Goal: Task Accomplishment & Management: Use online tool/utility

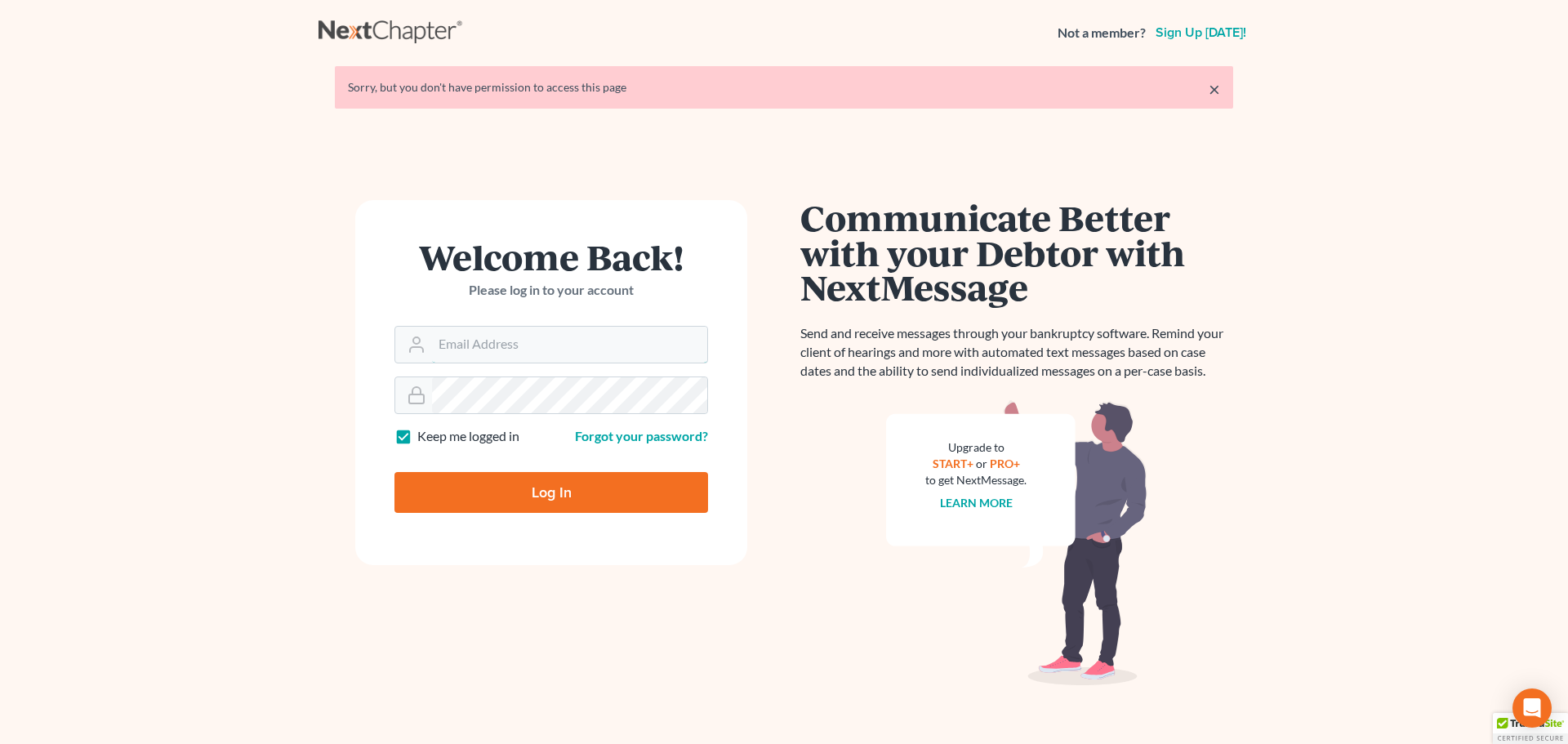
type input "[PERSON_NAME][EMAIL_ADDRESS][DOMAIN_NAME]"
click at [507, 484] on input "Log In" at bounding box center [551, 492] width 314 height 41
type input "Thinking..."
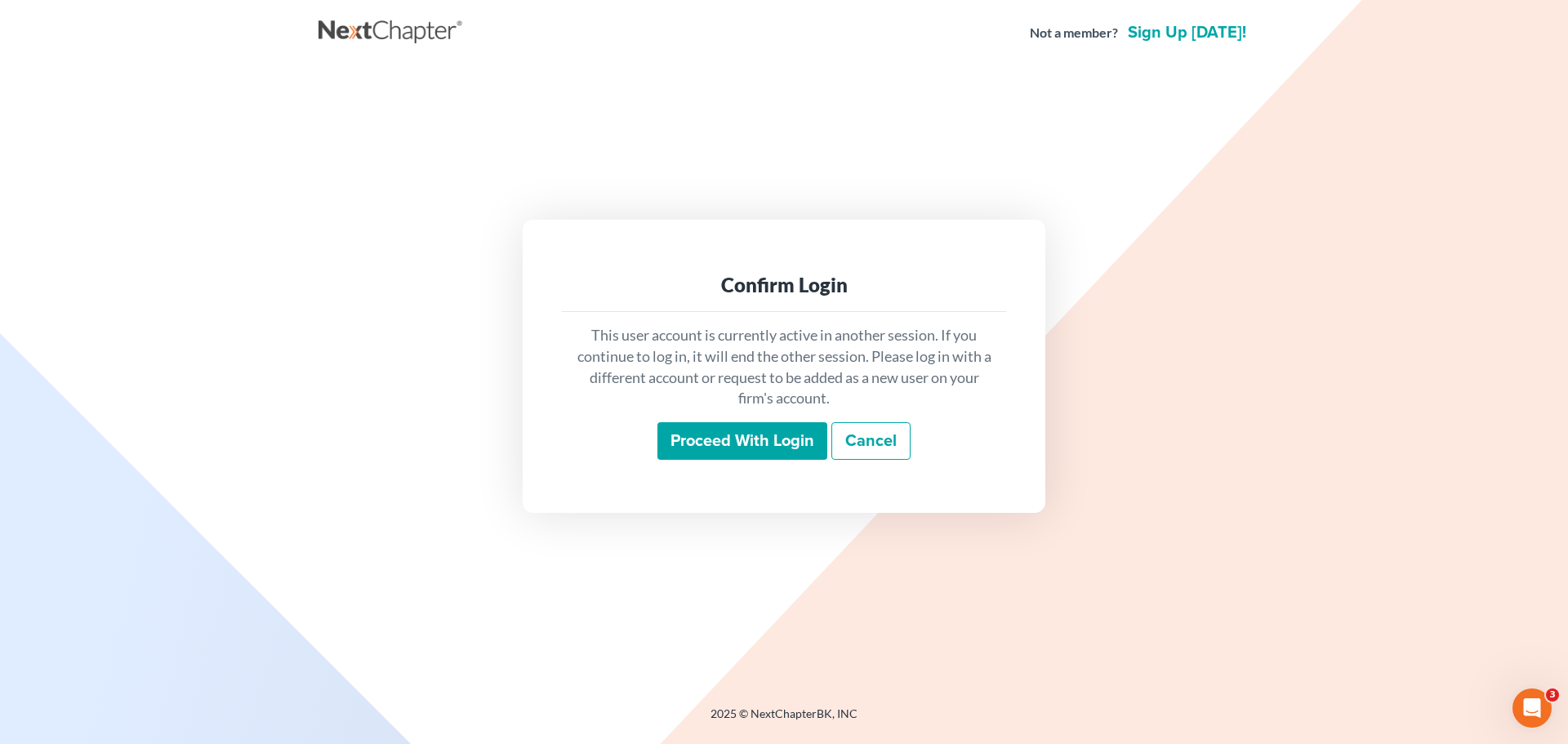
click at [769, 444] on input "Proceed with login" at bounding box center [742, 441] width 170 height 37
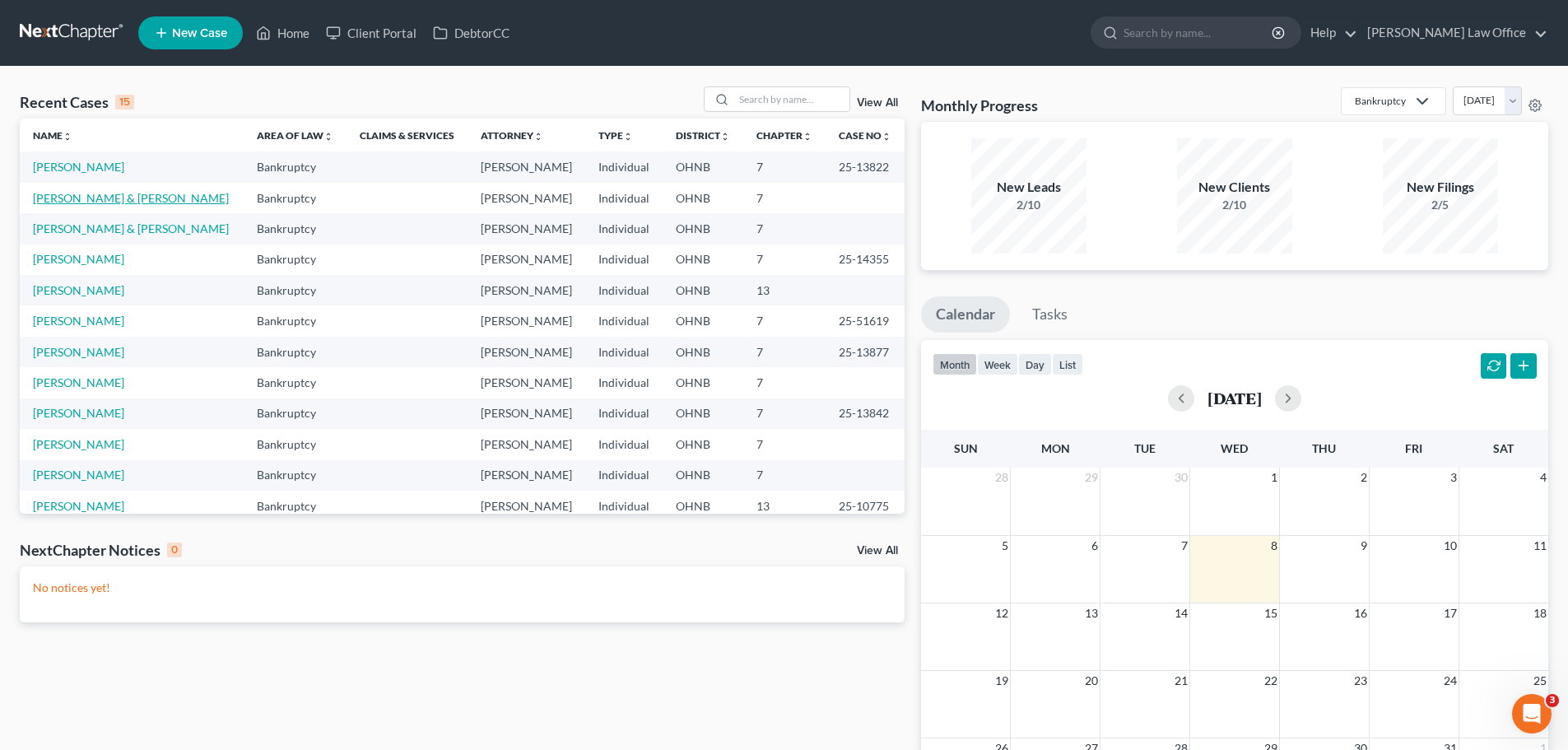
click at [100, 202] on link "Lester, Joshua & Lindsey" at bounding box center [130, 198] width 196 height 14
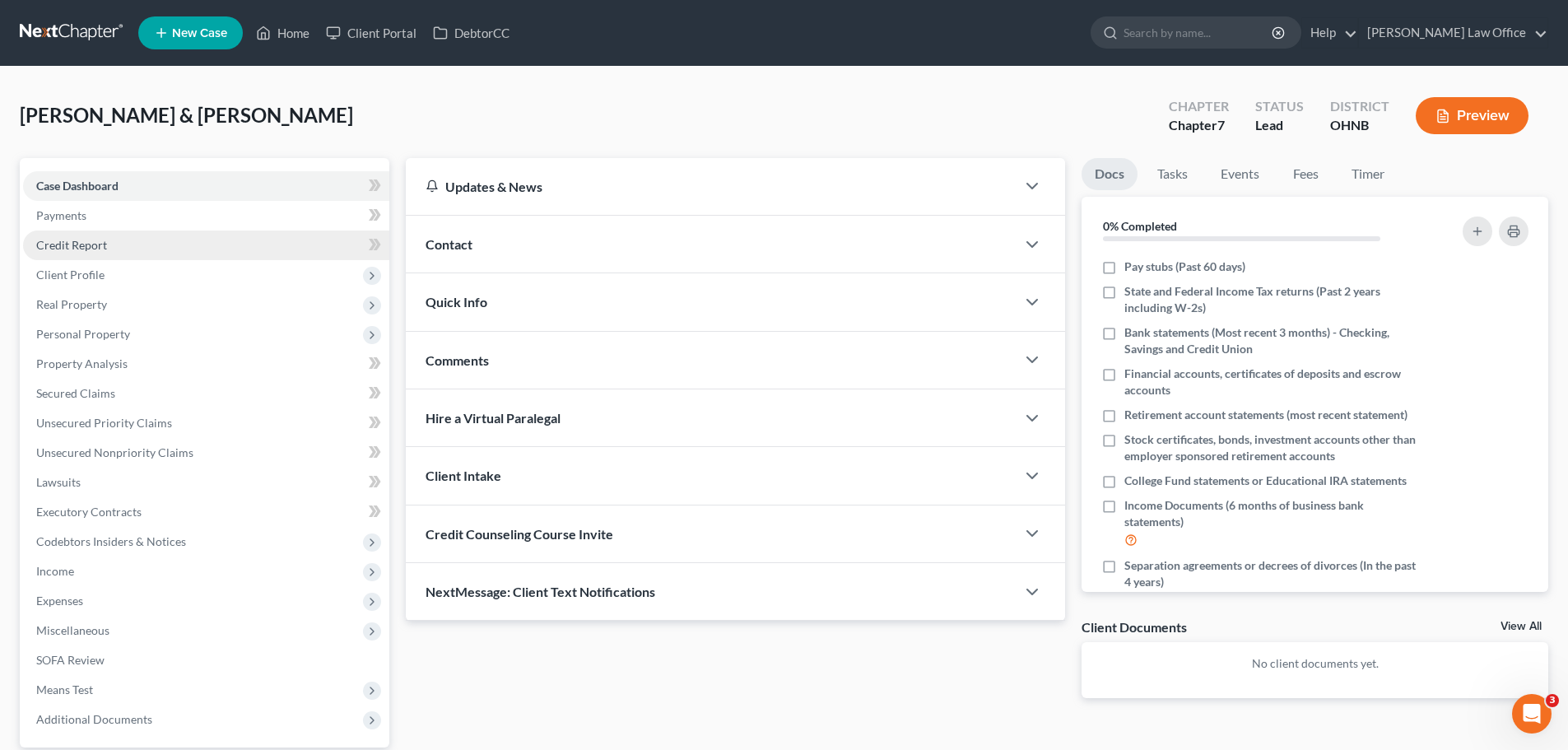
click at [81, 251] on span "Credit Report" at bounding box center [71, 245] width 71 height 14
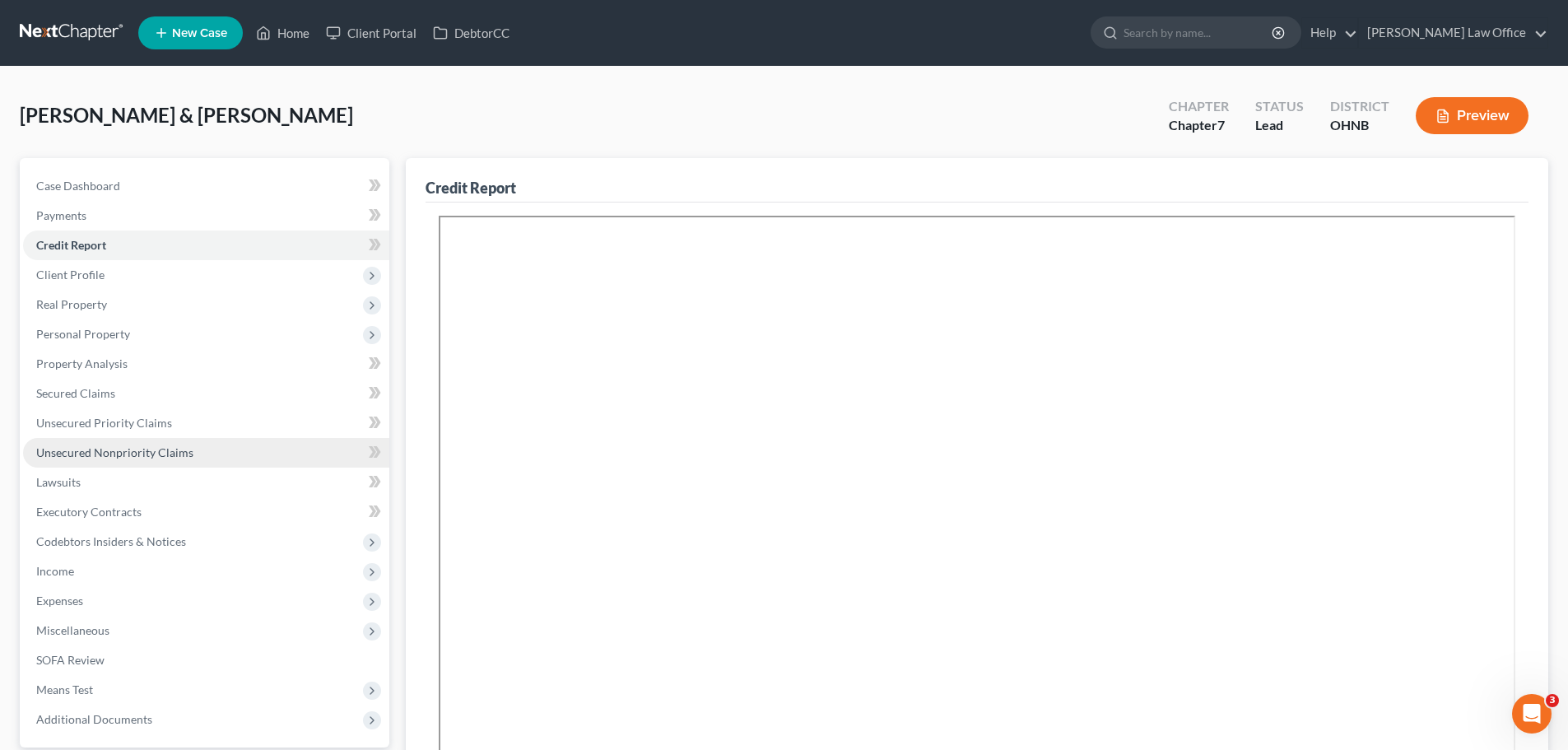
scroll to position [82, 0]
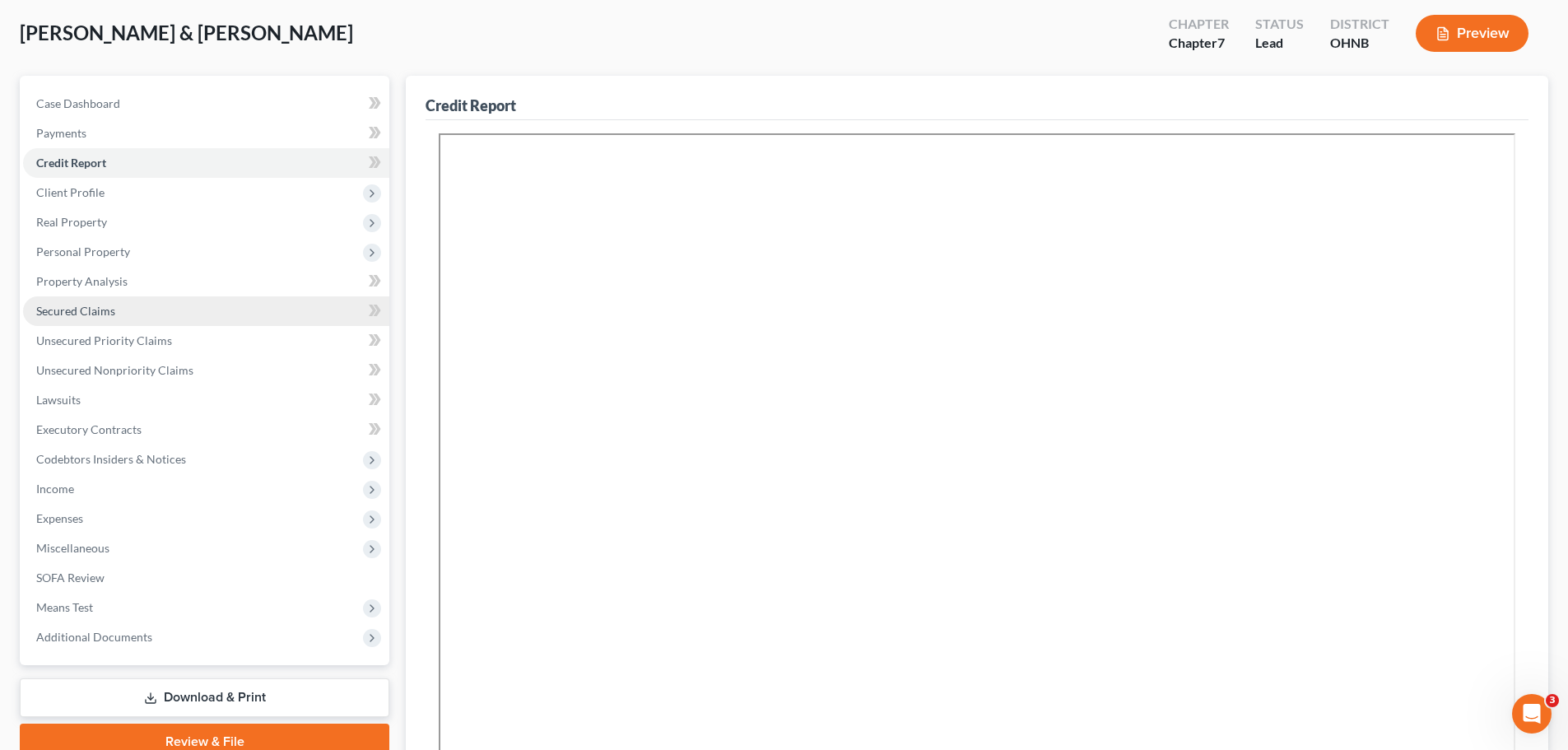
click at [118, 318] on link "Secured Claims" at bounding box center [206, 311] width 366 height 29
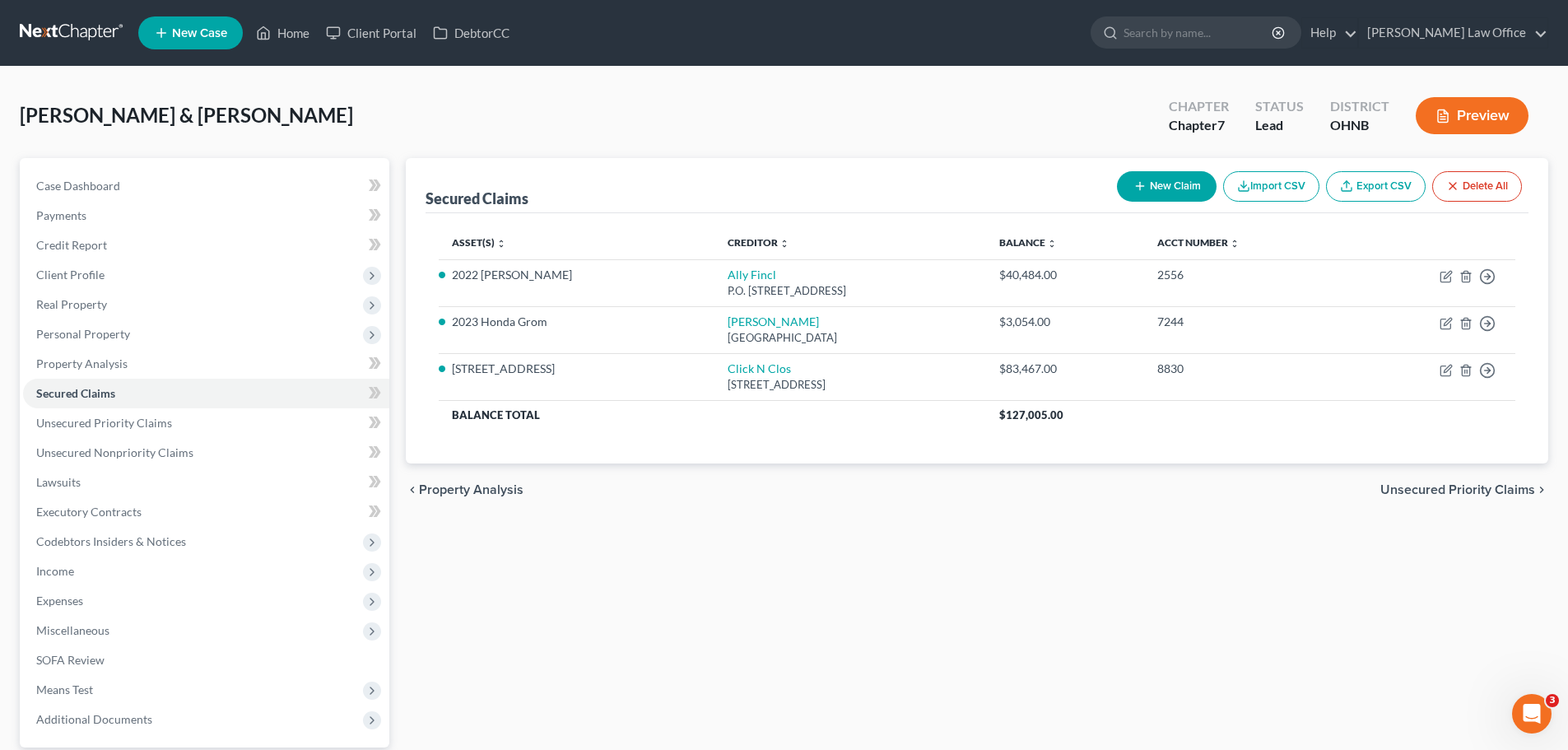
click at [1472, 123] on button "Preview" at bounding box center [1472, 115] width 113 height 37
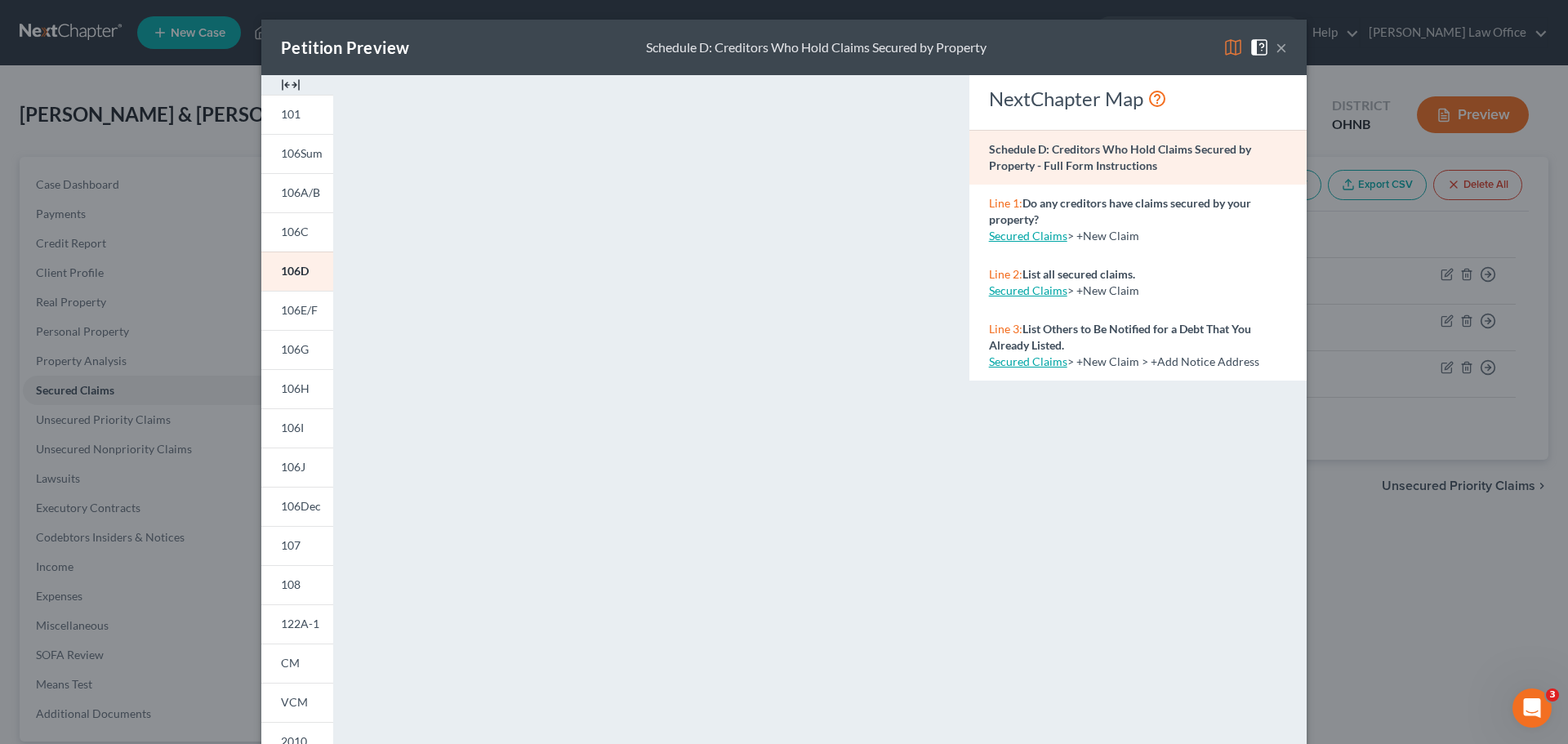
click at [112, 455] on div "Petition Preview Schedule D: Creditors Who Hold Claims Secured by Property × 10…" at bounding box center [784, 372] width 1568 height 744
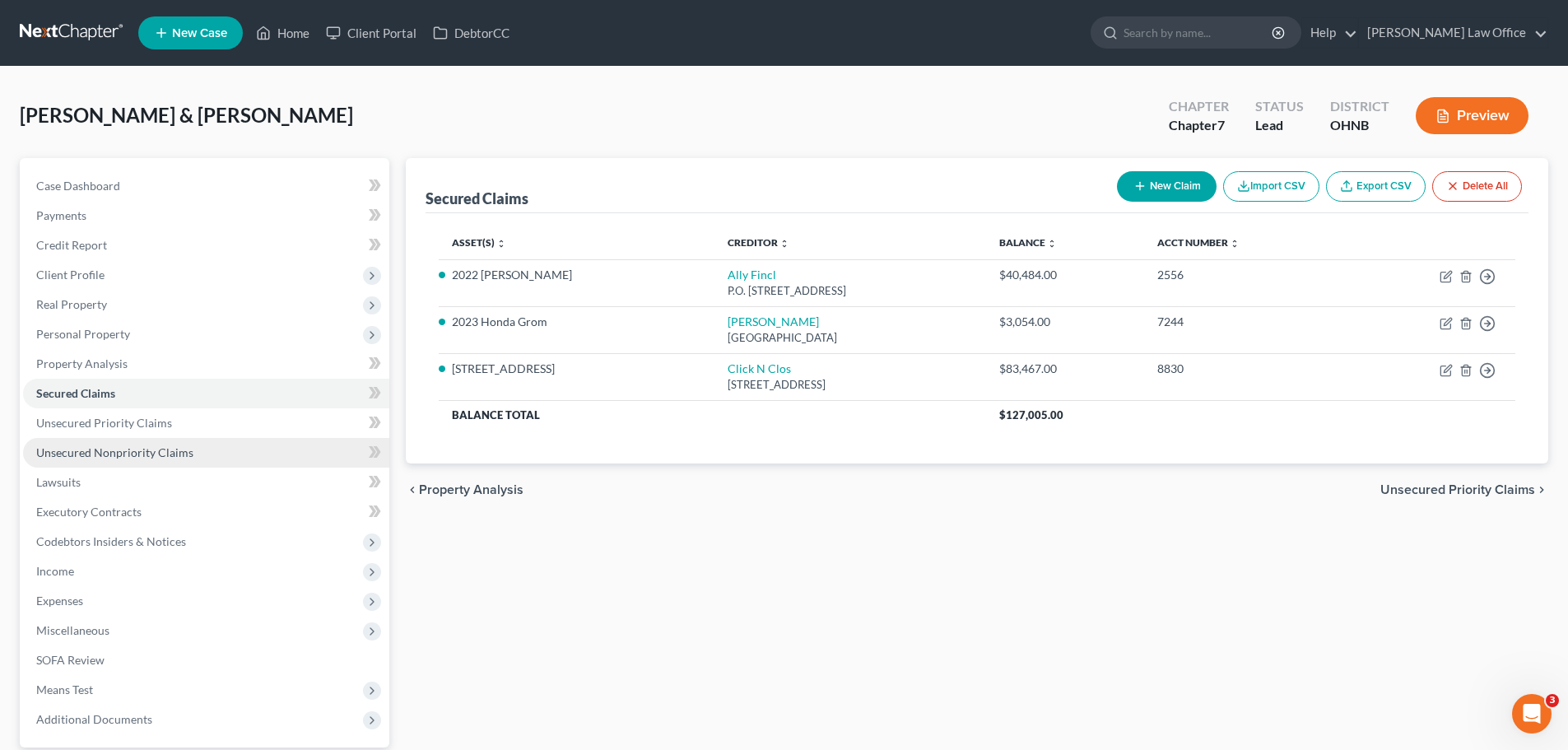
click at [142, 454] on span "Unsecured Nonpriority Claims" at bounding box center [115, 453] width 157 height 14
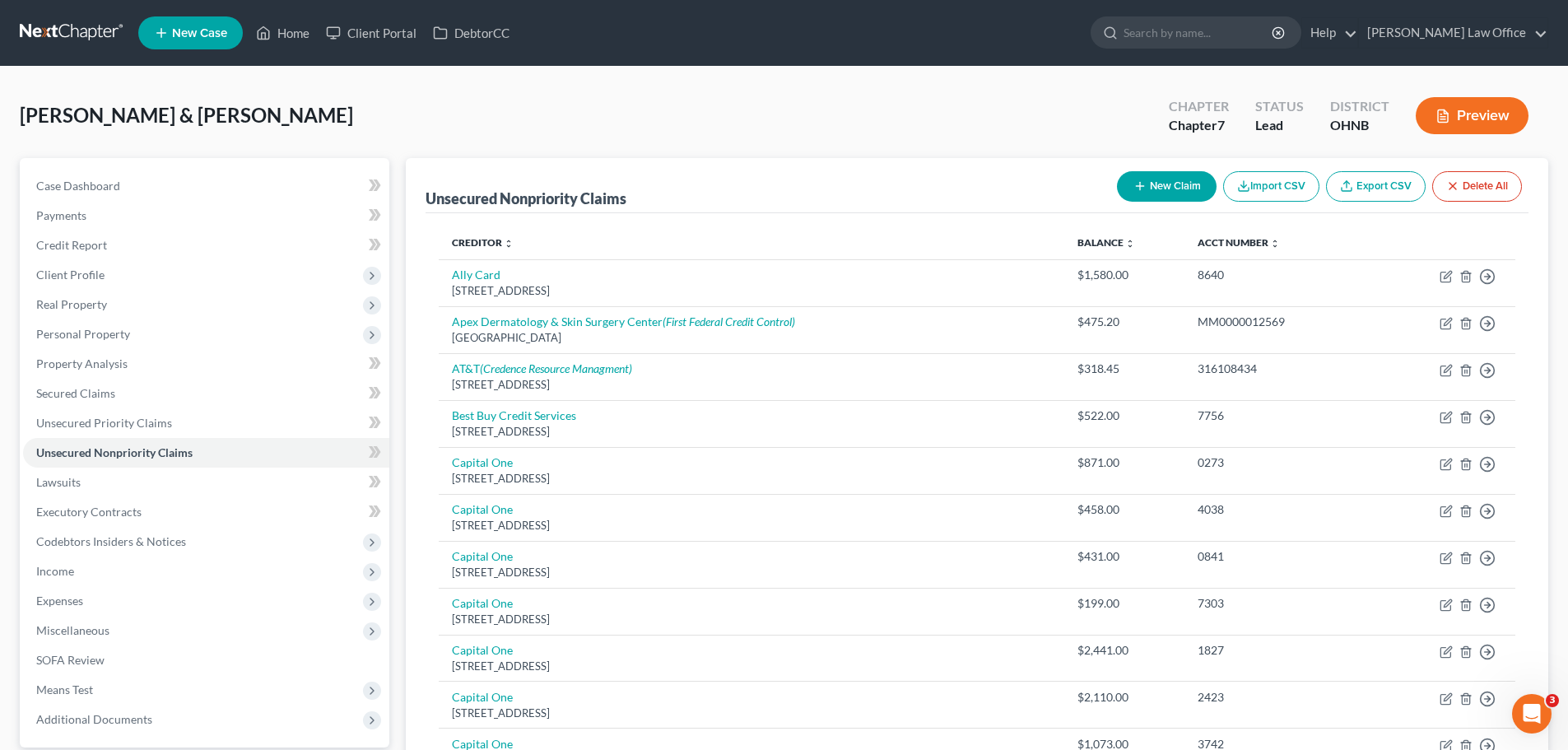
click at [1194, 186] on button "New Claim" at bounding box center [1167, 187] width 100 height 30
select select "2"
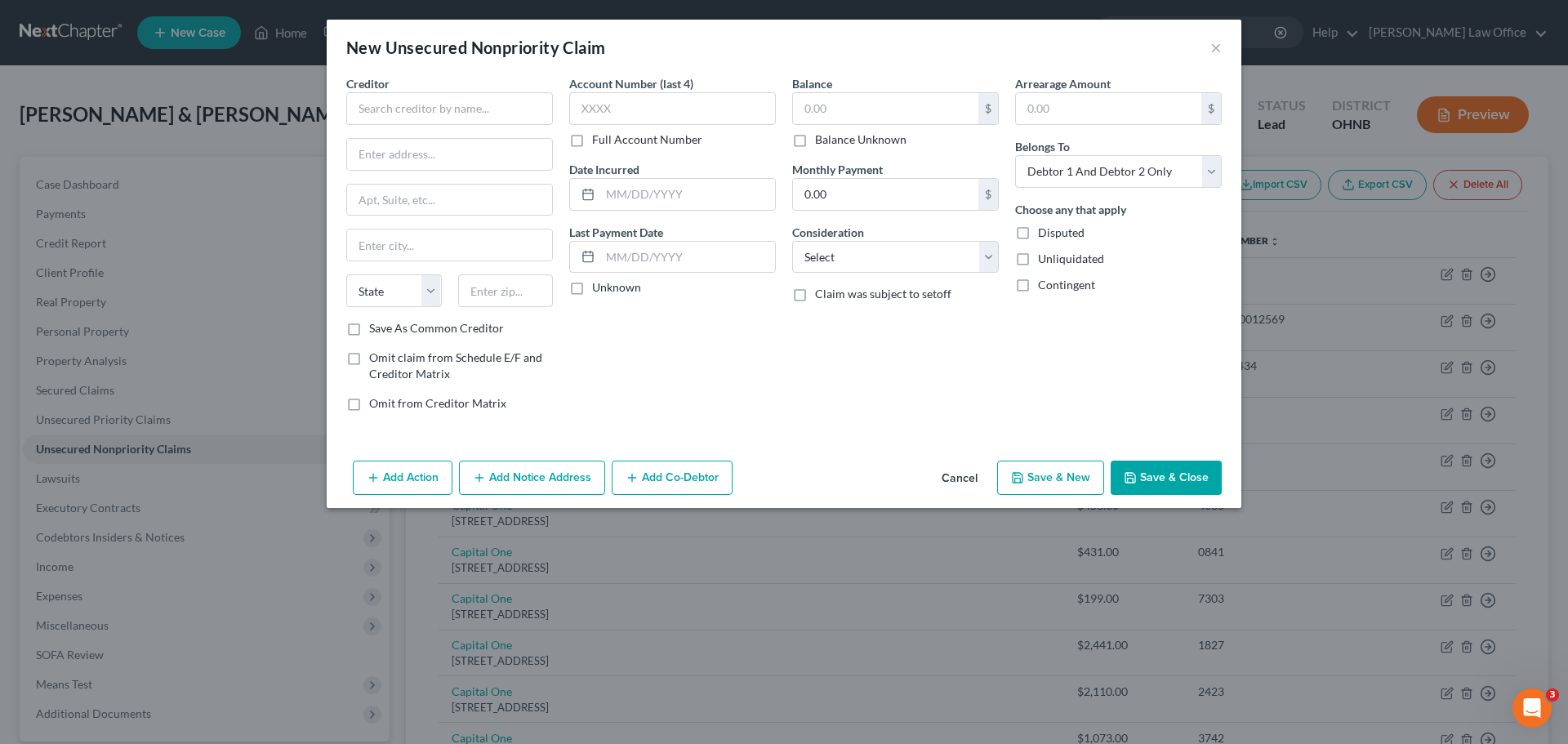
click at [966, 481] on button "Cancel" at bounding box center [959, 478] width 62 height 33
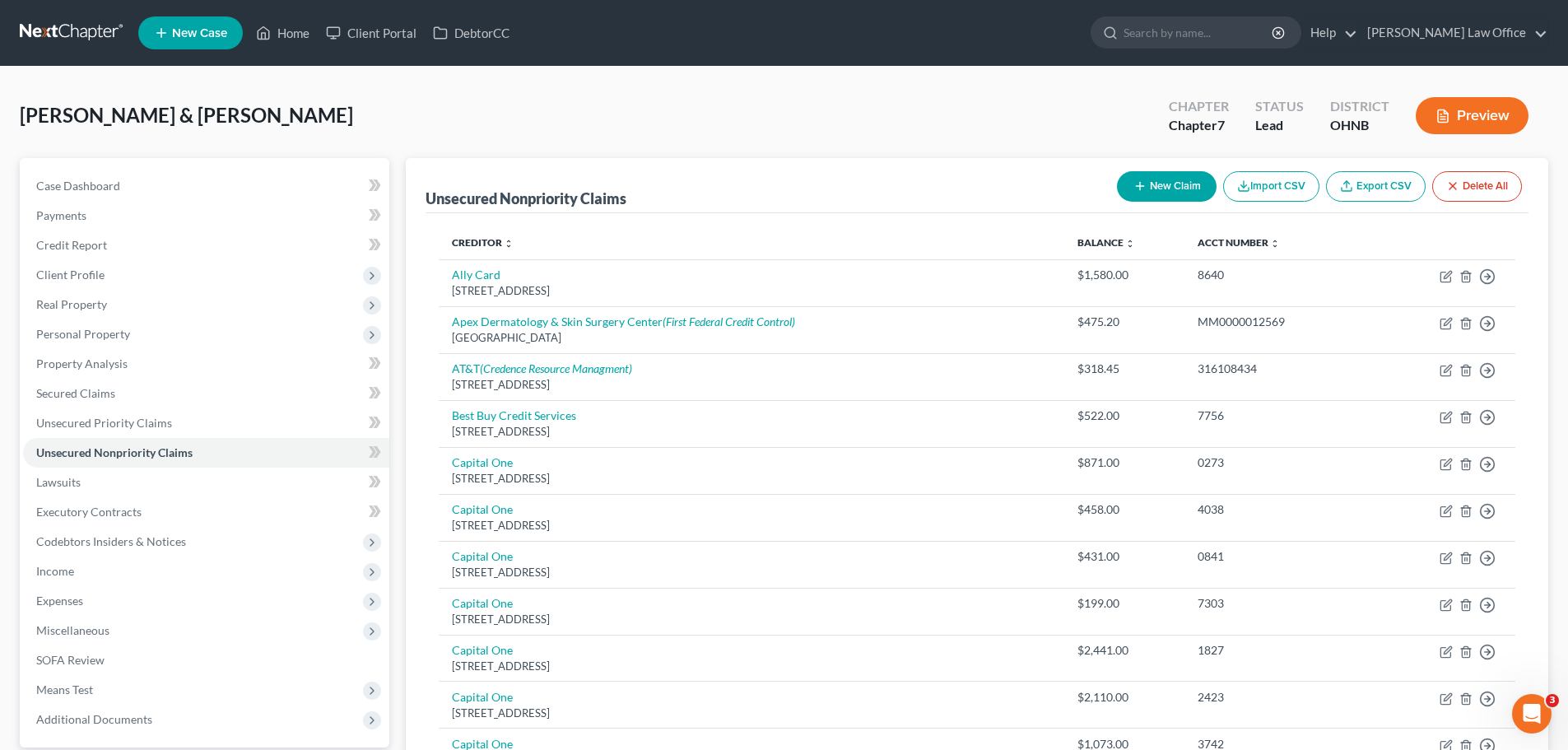
click at [1478, 111] on button "Preview" at bounding box center [1472, 115] width 113 height 37
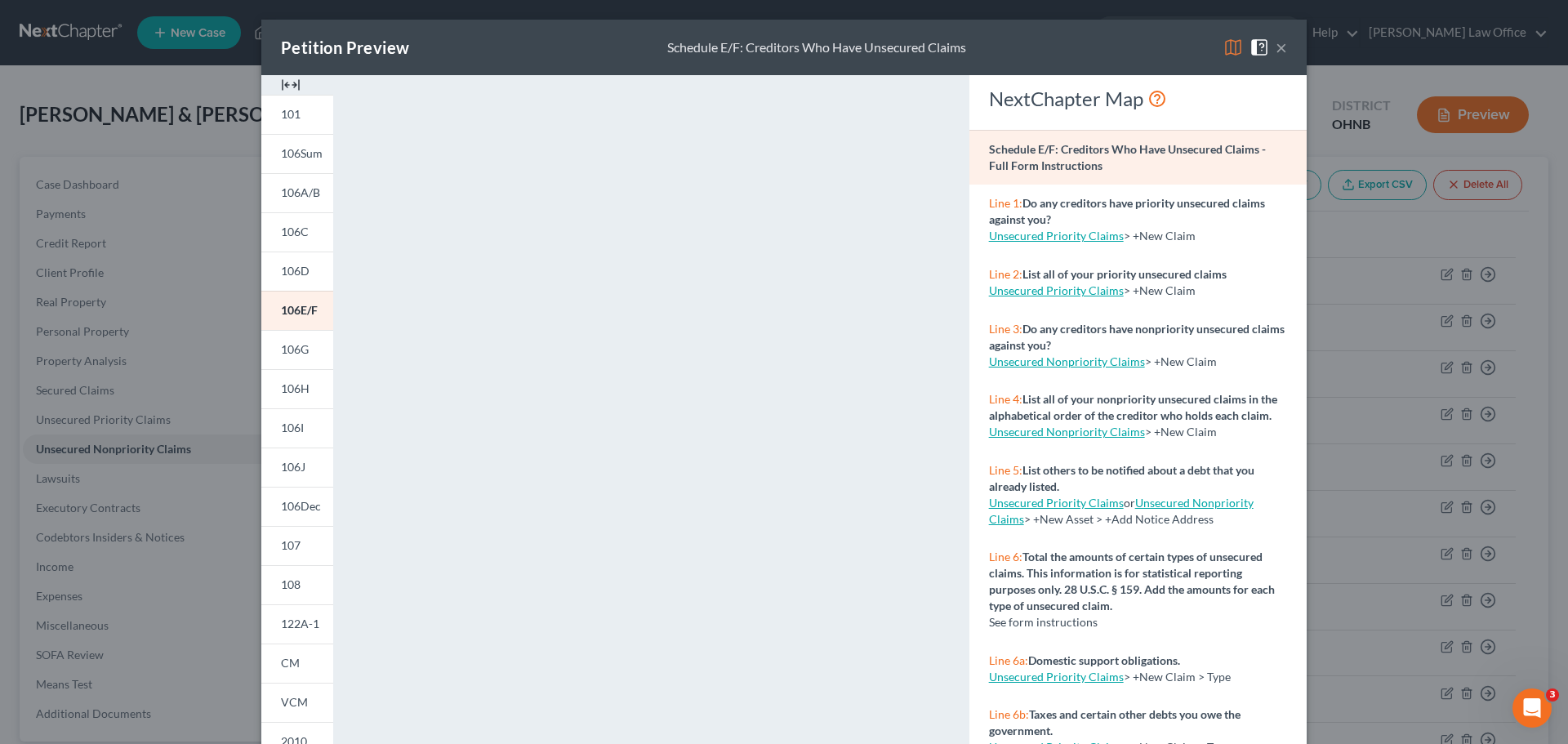
drag, startPoint x: 1052, startPoint y: 43, endPoint x: 1095, endPoint y: 56, distance: 44.9
click at [1052, 43] on div "Petition Preview Schedule E/F: Creditors Who Have Unsecured Claims ×" at bounding box center [784, 47] width 1045 height 56
click at [1276, 50] on button "×" at bounding box center [1281, 47] width 12 height 19
